Goal: Information Seeking & Learning: Learn about a topic

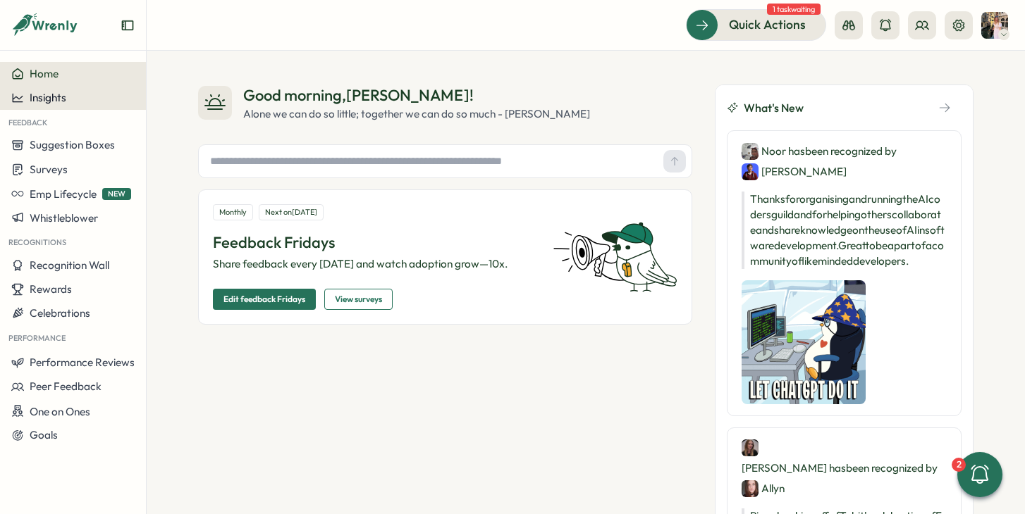
click at [63, 99] on span "Insights" at bounding box center [48, 97] width 37 height 13
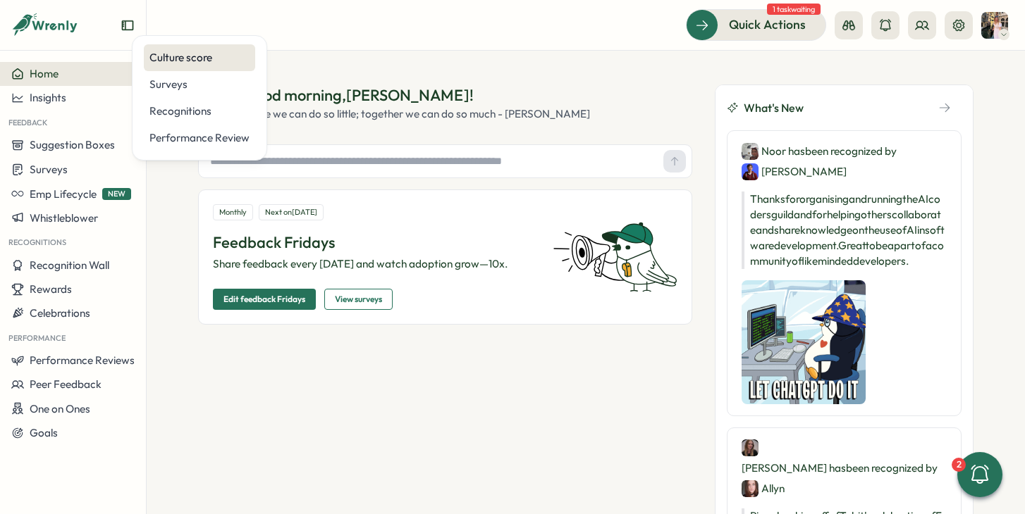
click at [173, 57] on div "Culture score" at bounding box center [199, 58] width 100 height 16
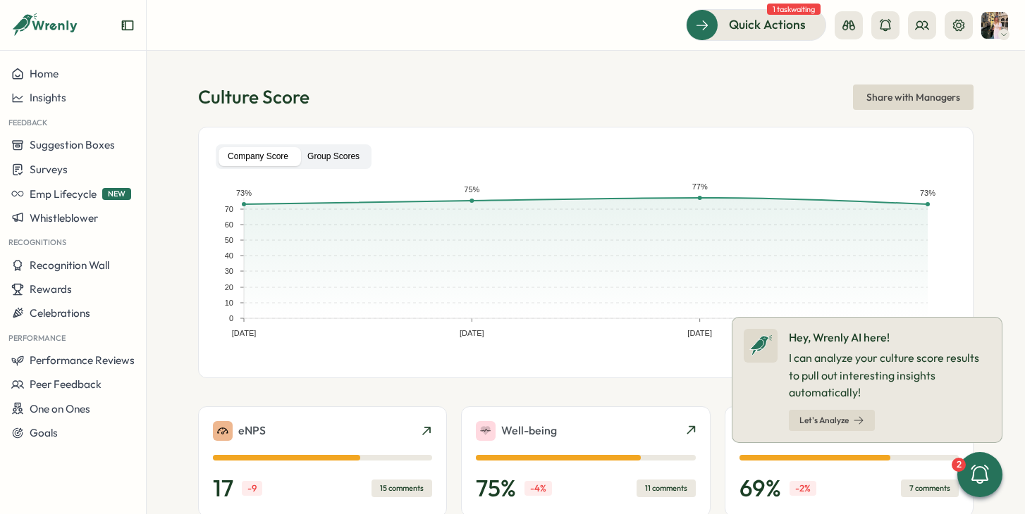
click at [338, 152] on label "Group Scores" at bounding box center [333, 156] width 70 height 19
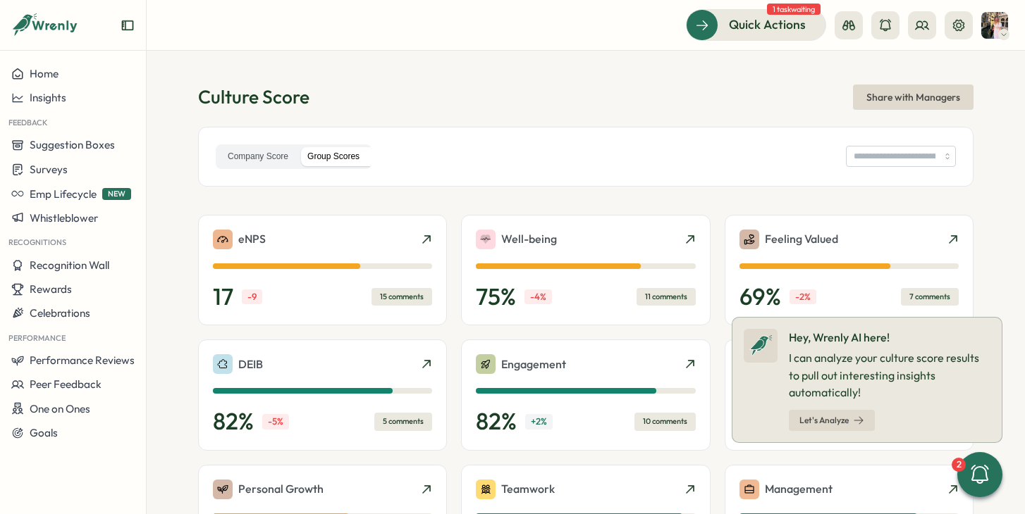
type input "**********"
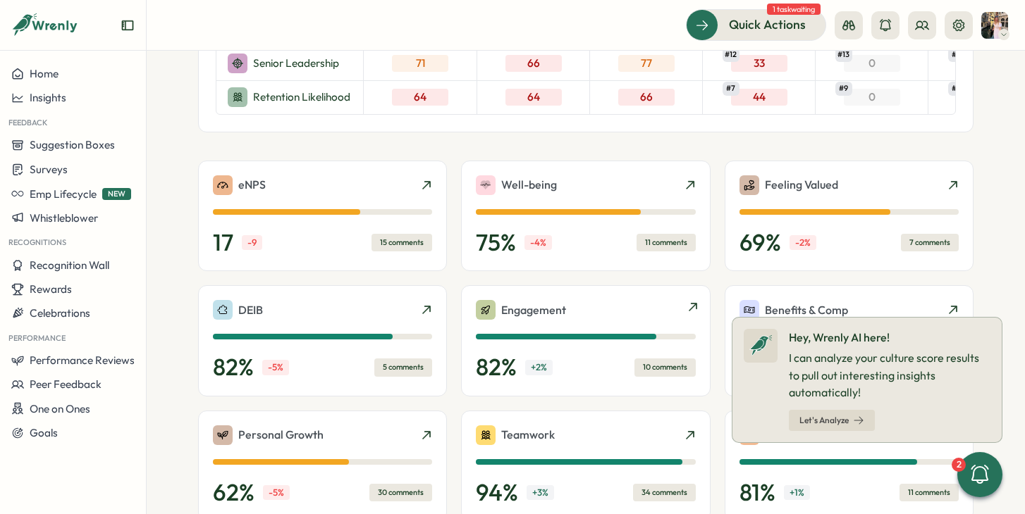
scroll to position [479, 0]
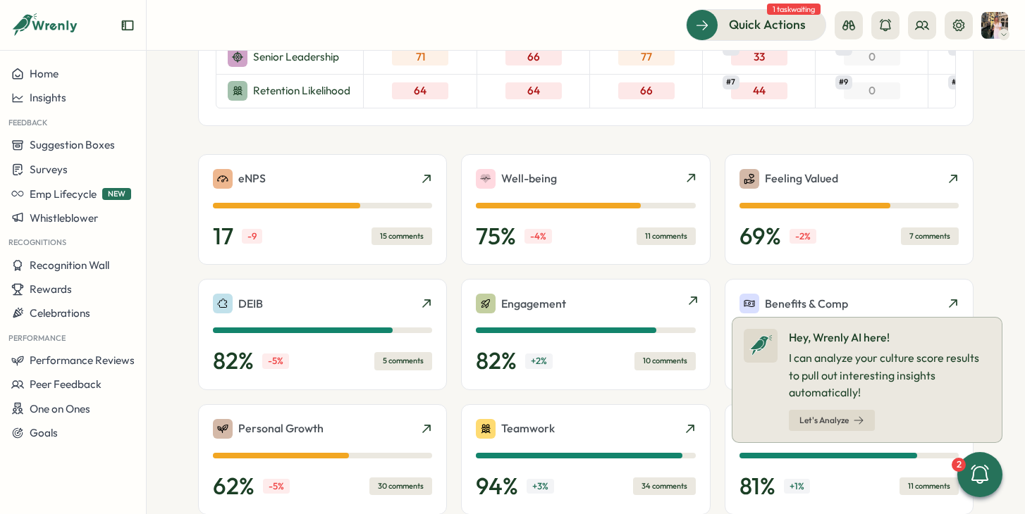
click at [688, 307] on icon at bounding box center [692, 300] width 11 height 11
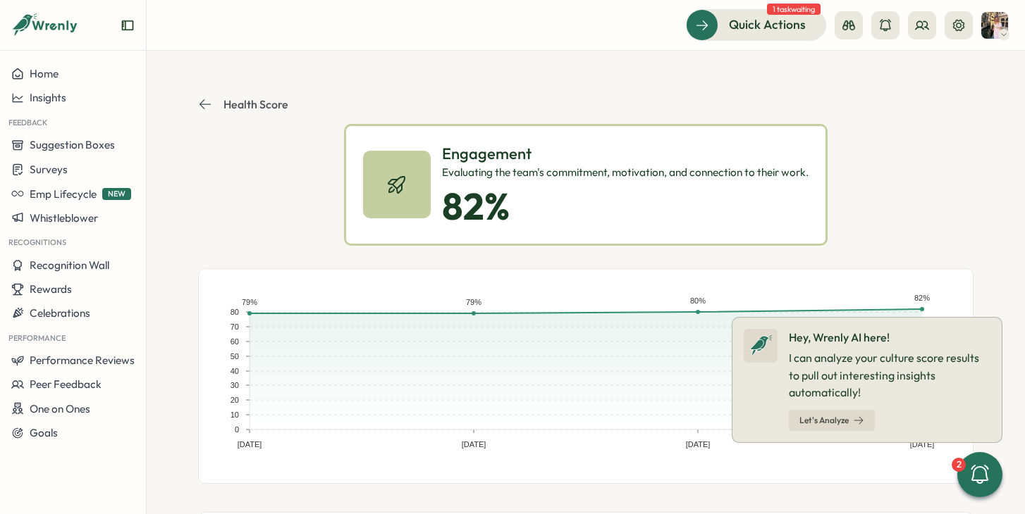
click at [198, 101] on icon at bounding box center [205, 104] width 14 height 14
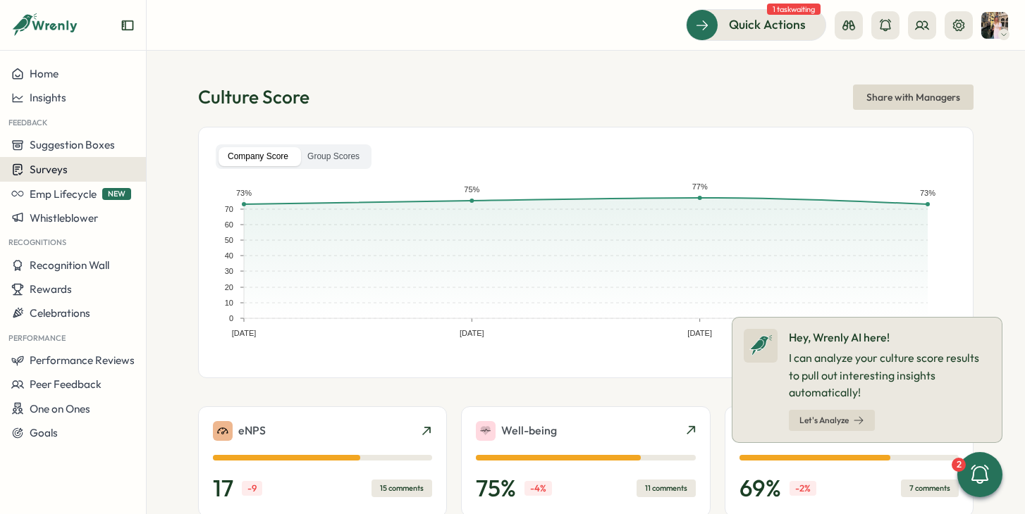
click at [68, 170] on div "Surveys" at bounding box center [72, 169] width 123 height 13
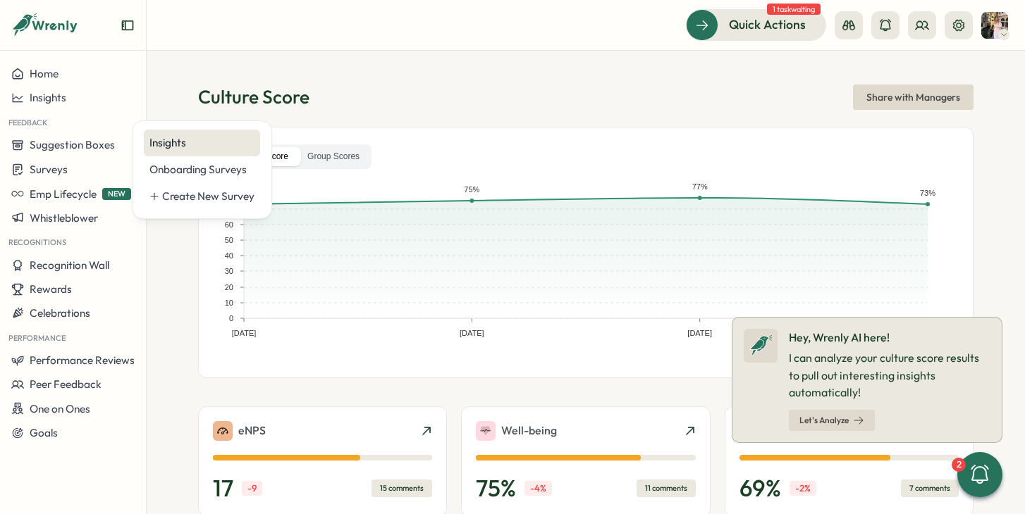
click at [161, 140] on div "Insights" at bounding box center [201, 143] width 105 height 16
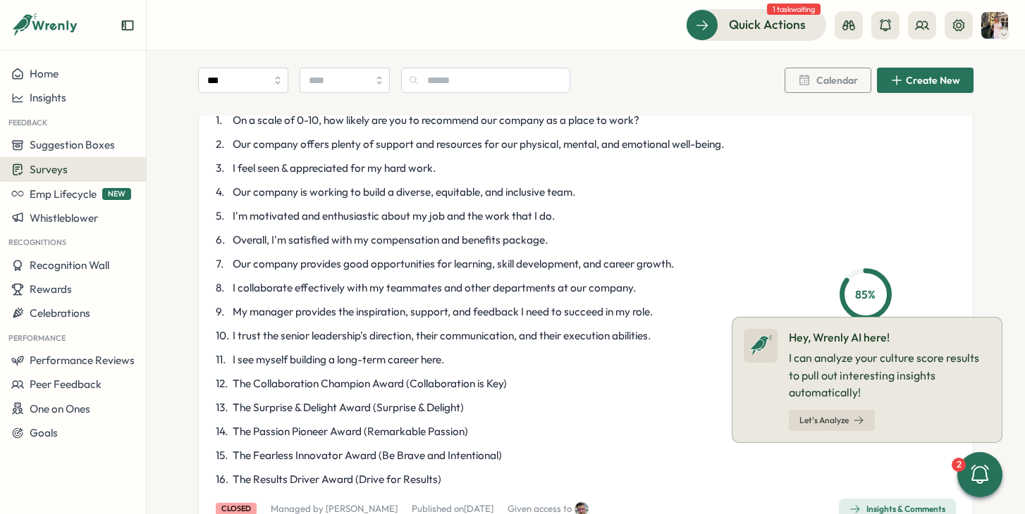
scroll to position [188, 0]
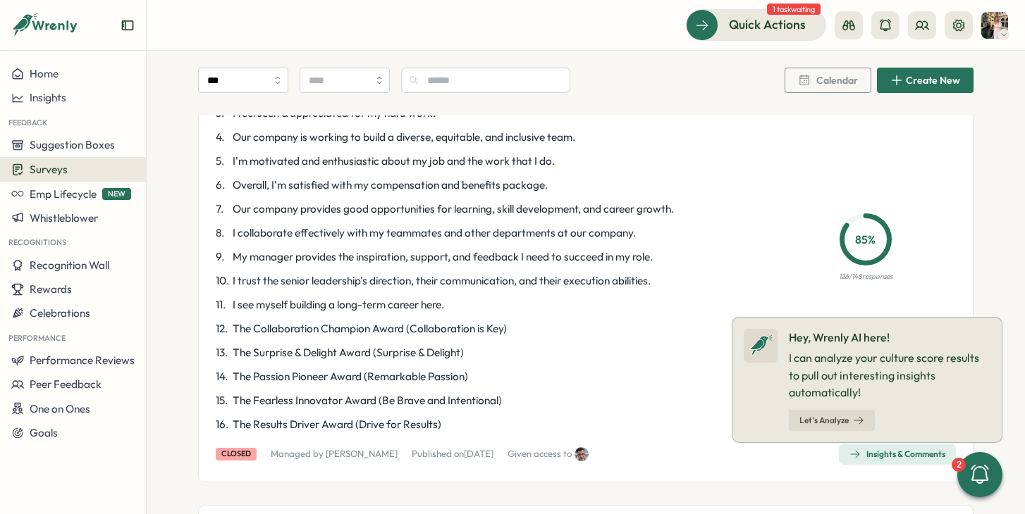
click at [865, 238] on p "85 %" at bounding box center [866, 240] width 44 height 18
